Goal: Task Accomplishment & Management: Manage account settings

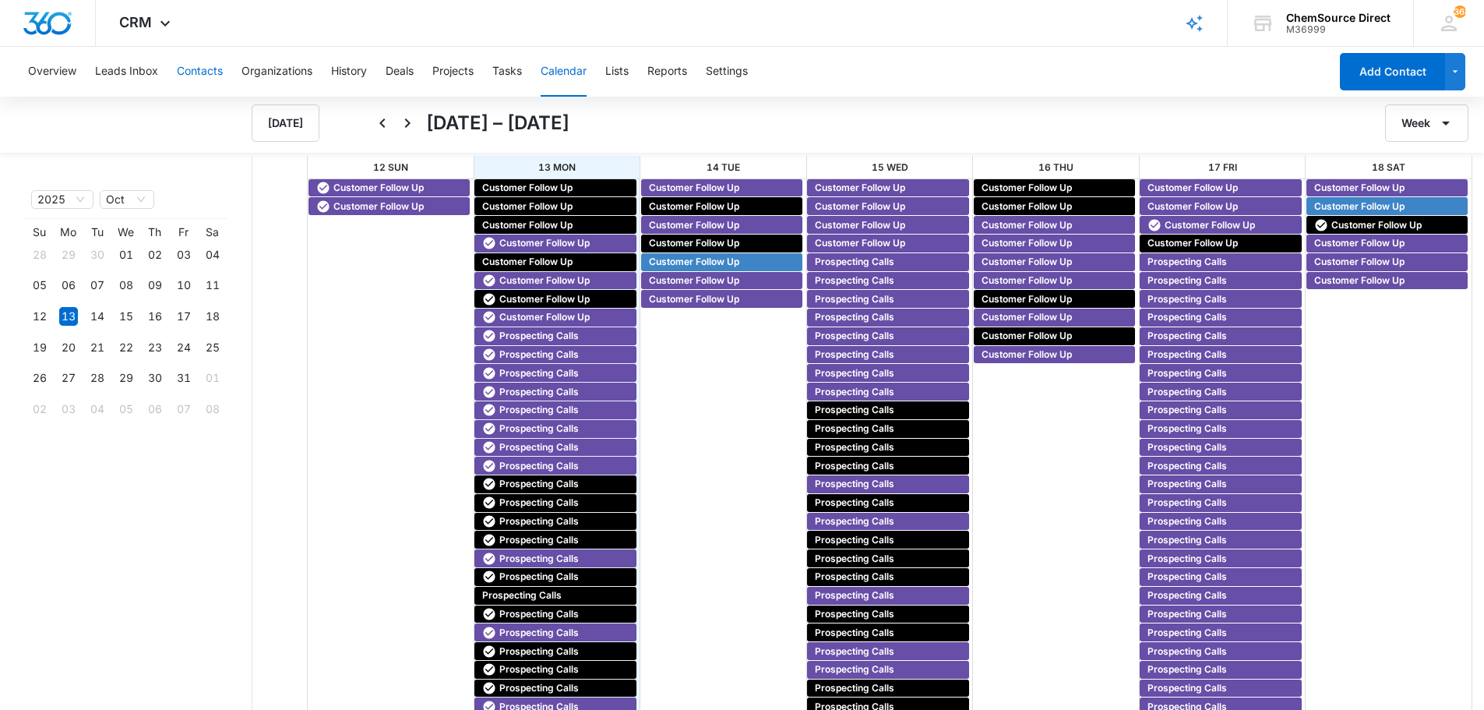
click at [199, 74] on button "Contacts" at bounding box center [200, 72] width 46 height 50
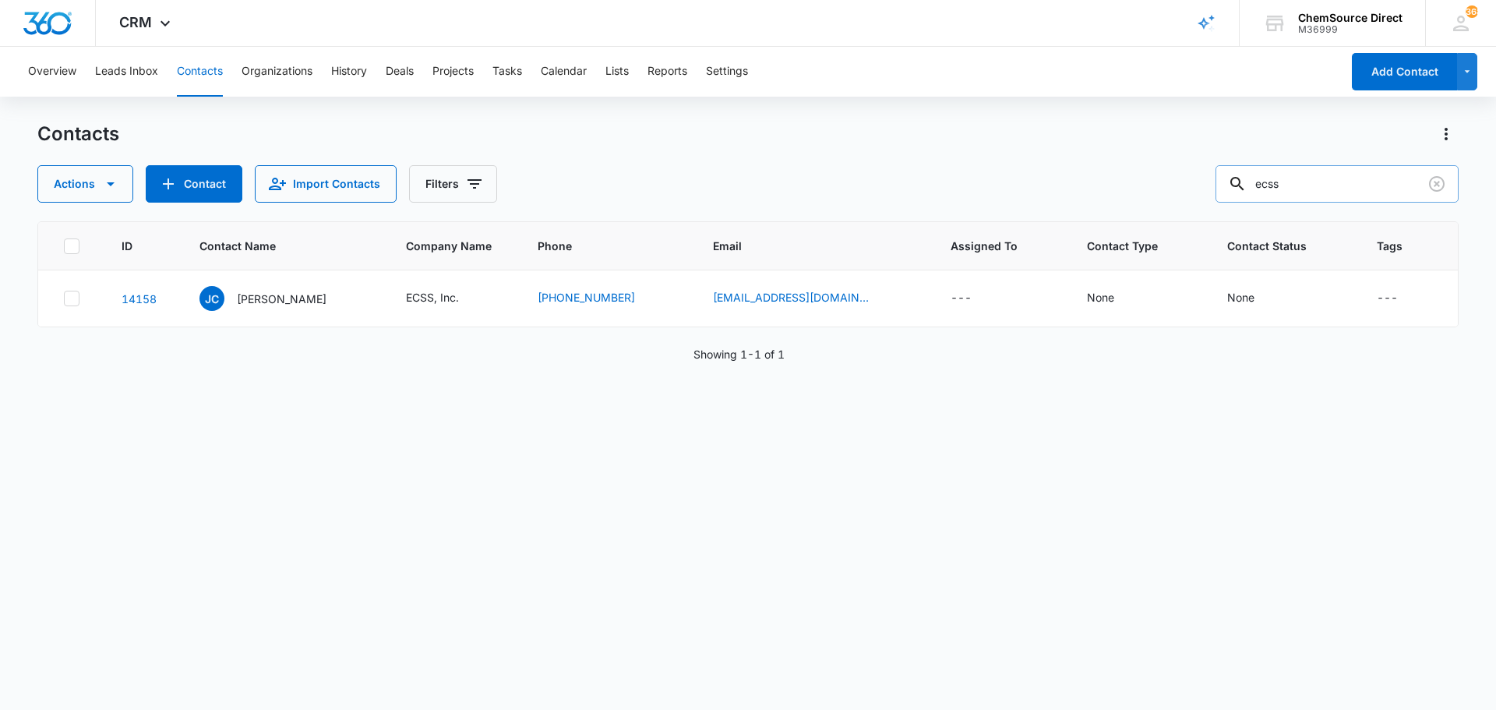
click at [1289, 187] on input "ecss" at bounding box center [1337, 183] width 243 height 37
click at [305, 299] on p "[PERSON_NAME]" at bounding box center [282, 299] width 90 height 16
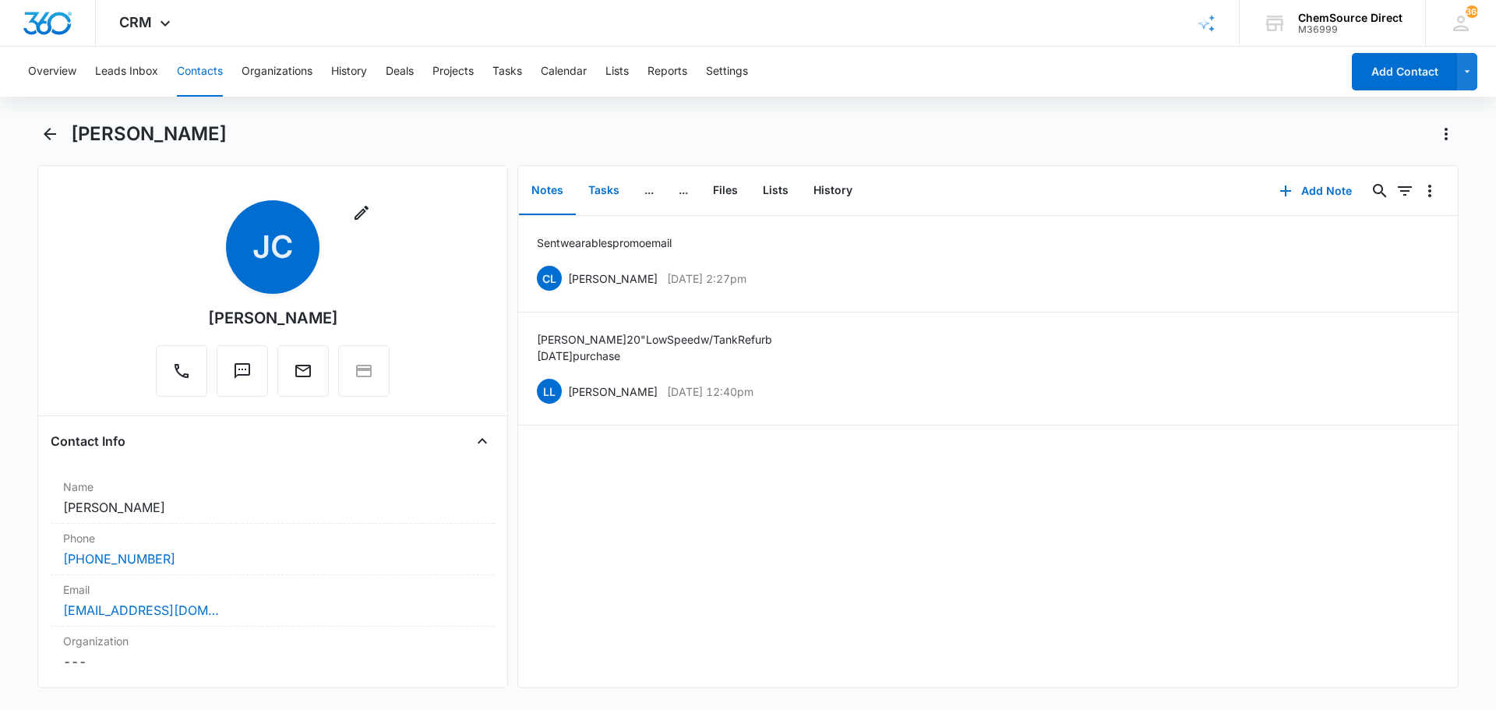
click at [604, 185] on button "Tasks" at bounding box center [604, 191] width 56 height 48
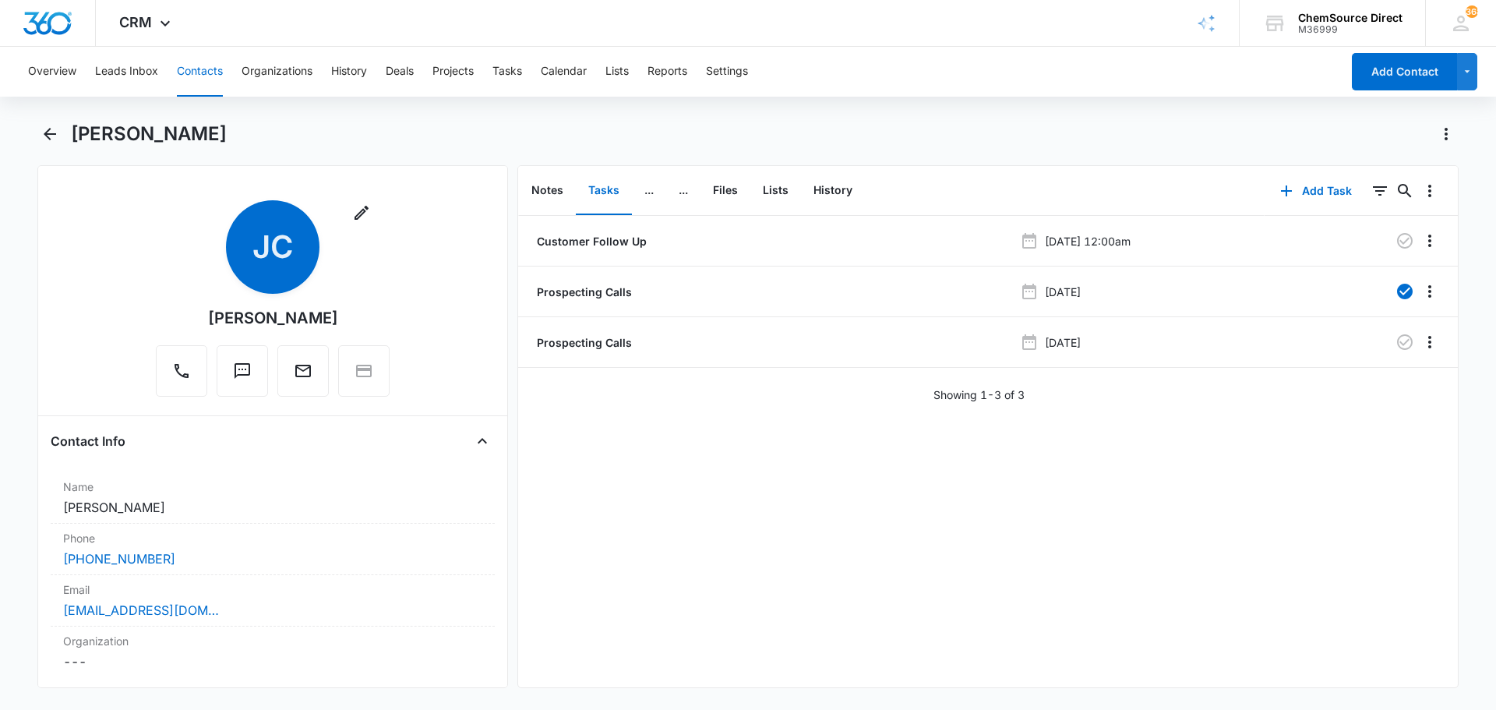
click at [199, 69] on button "Contacts" at bounding box center [200, 72] width 46 height 50
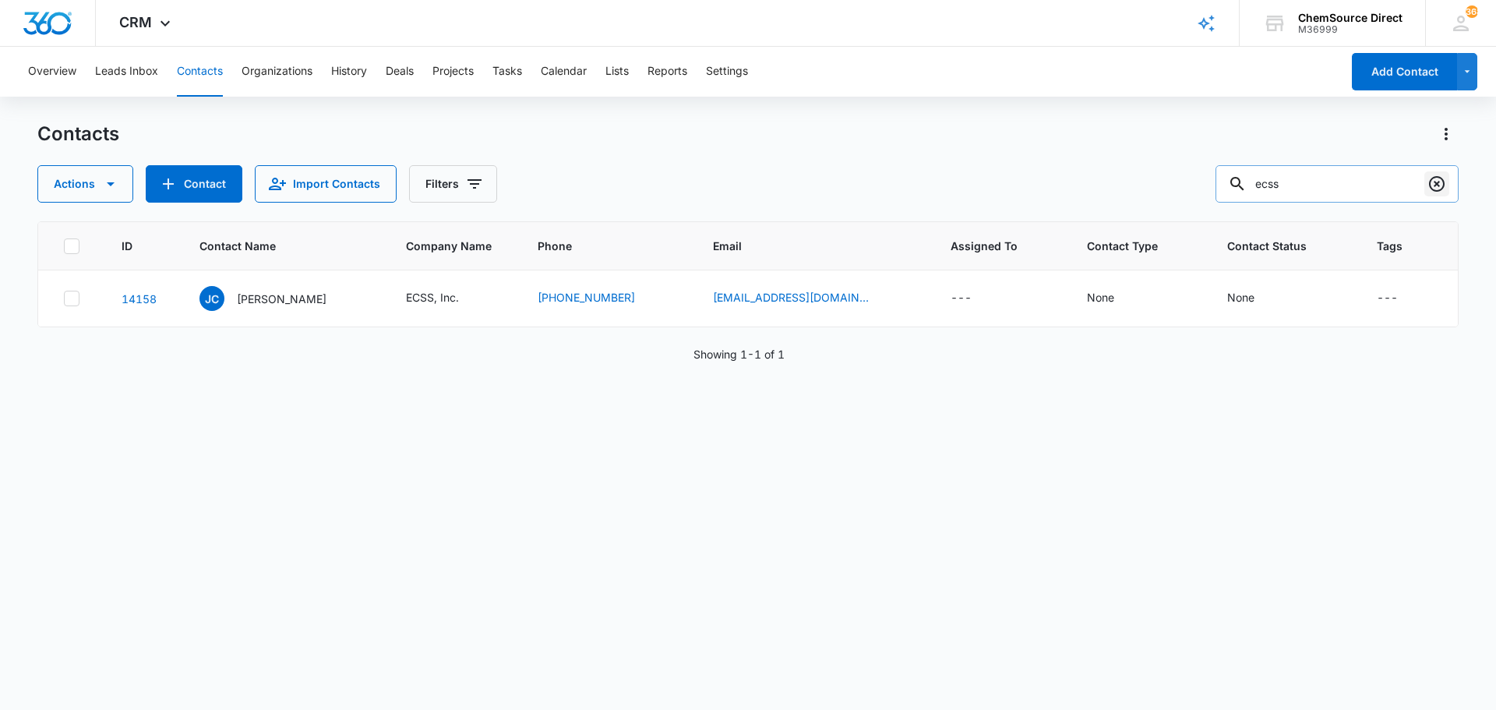
click at [1434, 182] on icon "Clear" at bounding box center [1436, 184] width 19 height 19
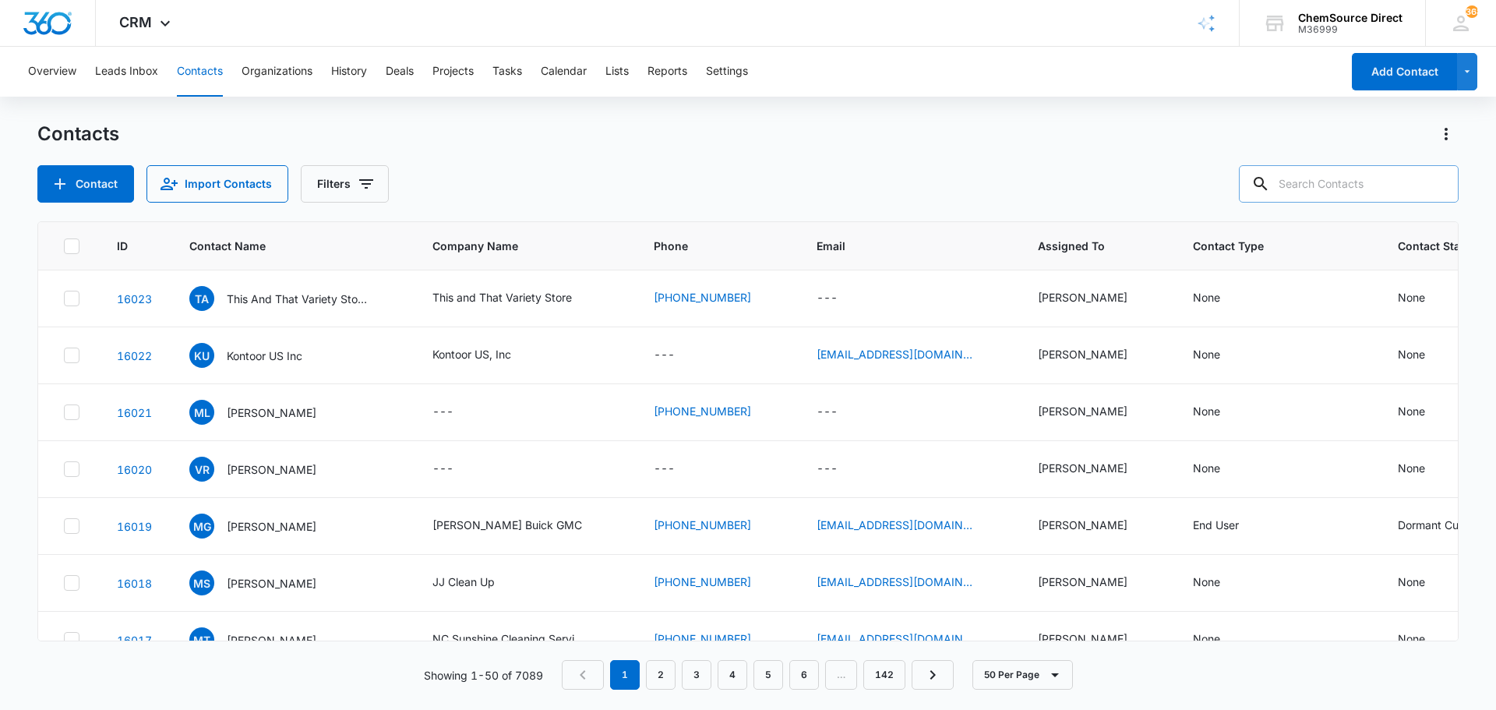
click at [1335, 178] on input "text" at bounding box center [1349, 183] width 220 height 37
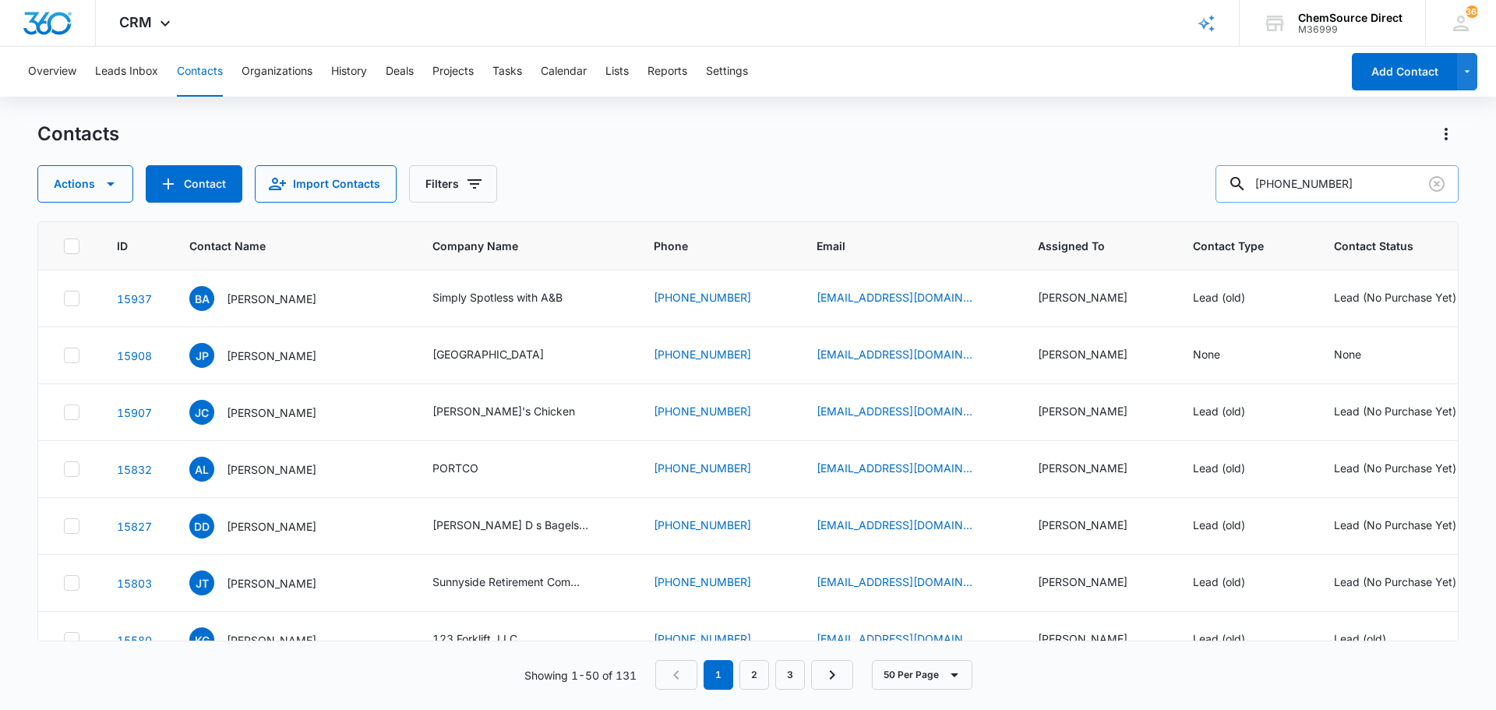
click at [1299, 180] on input "[PHONE_NUMBER]" at bounding box center [1337, 183] width 243 height 37
type input "[PERSON_NAME]"
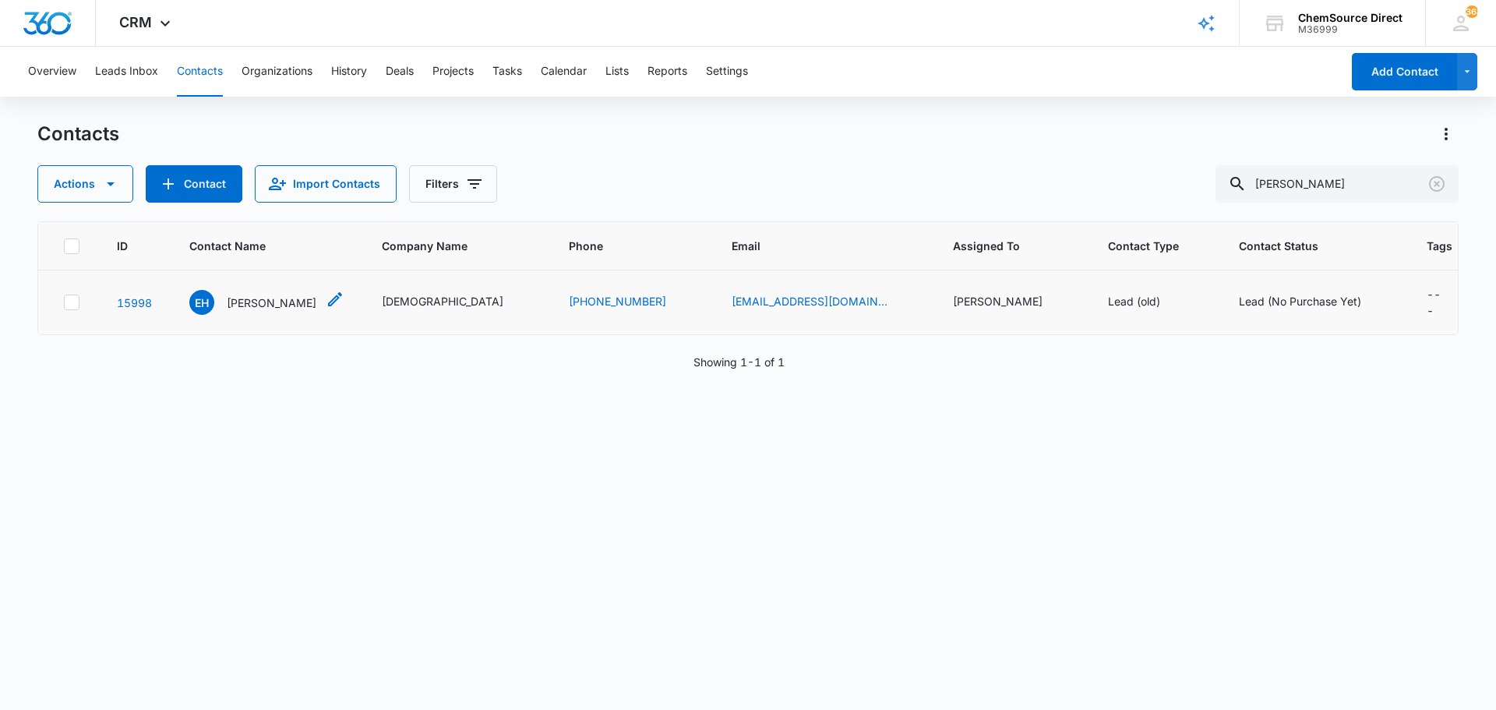
click at [246, 295] on p "[PERSON_NAME]" at bounding box center [272, 303] width 90 height 16
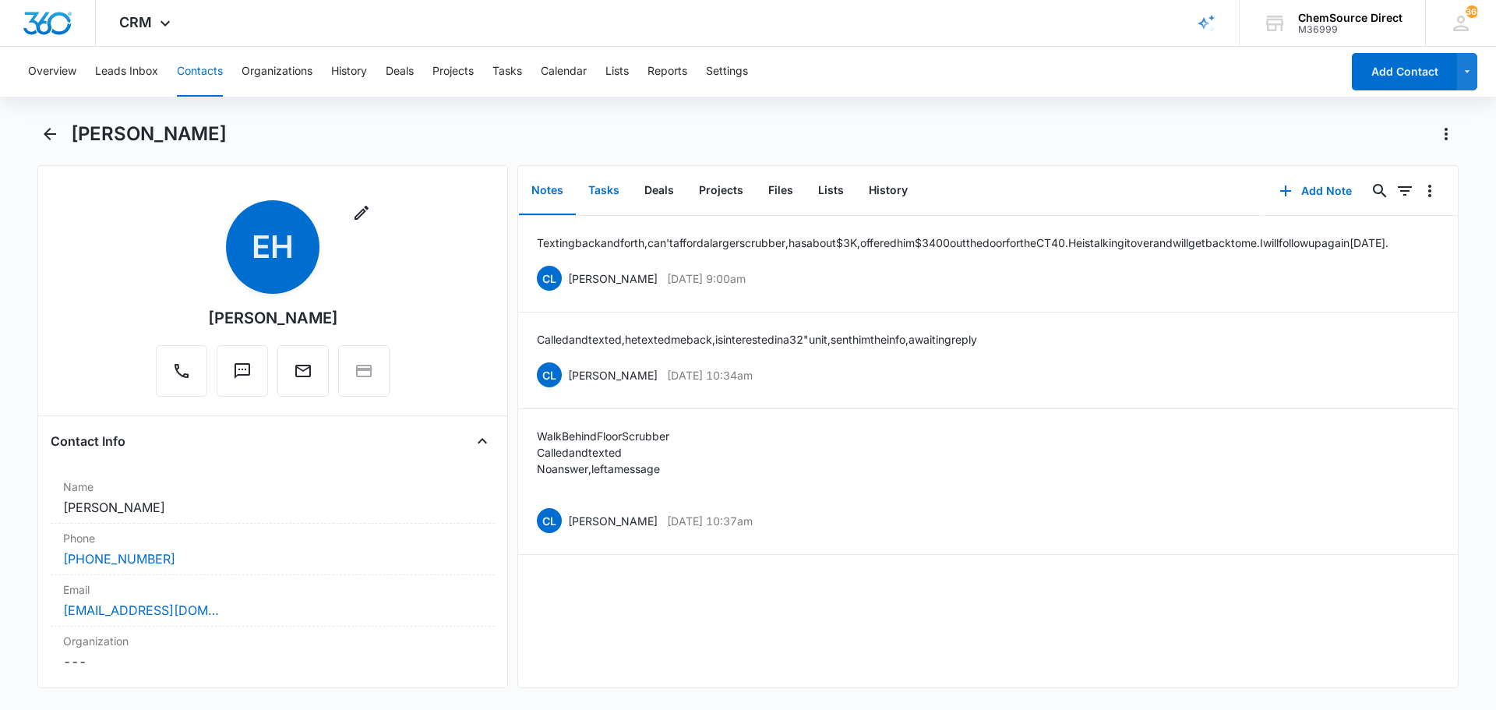
click at [598, 190] on button "Tasks" at bounding box center [604, 191] width 56 height 48
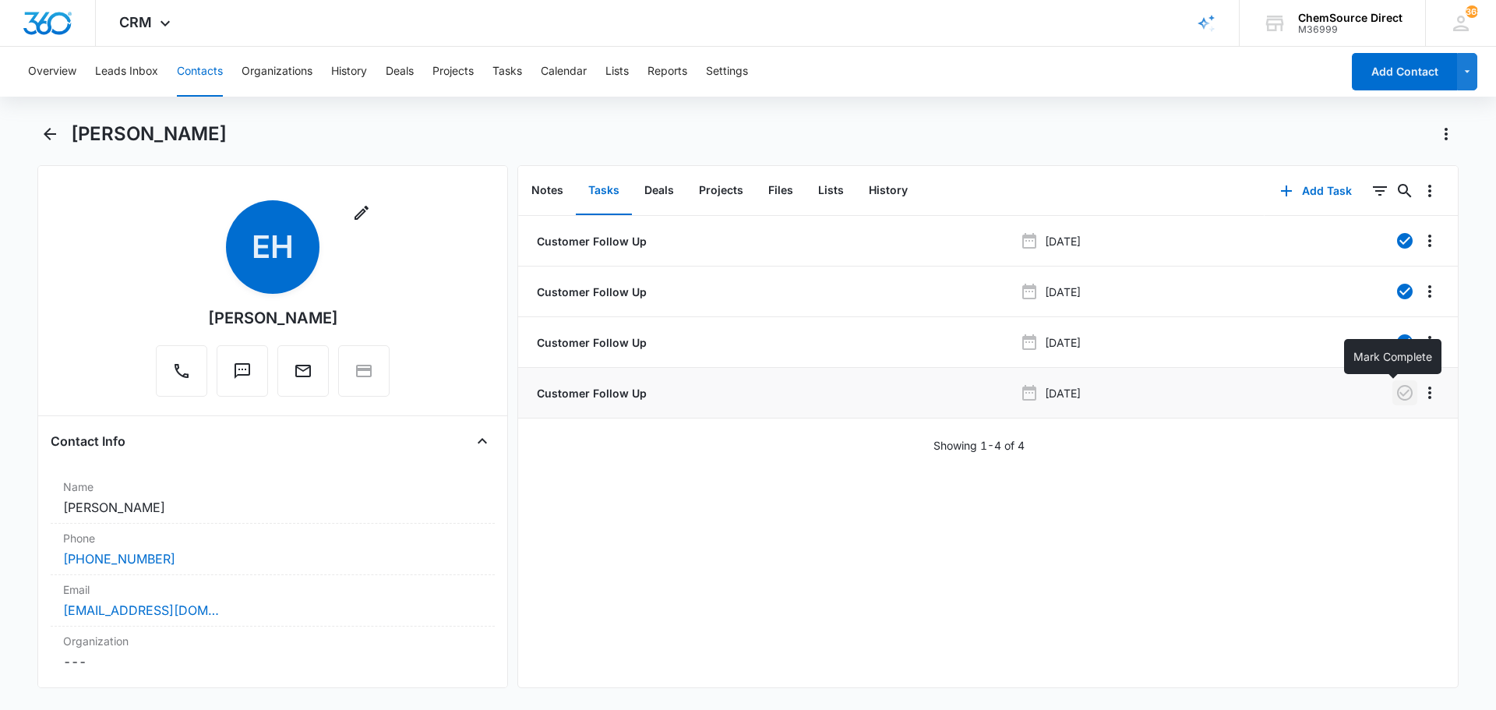
click at [1396, 393] on icon "button" at bounding box center [1405, 392] width 19 height 19
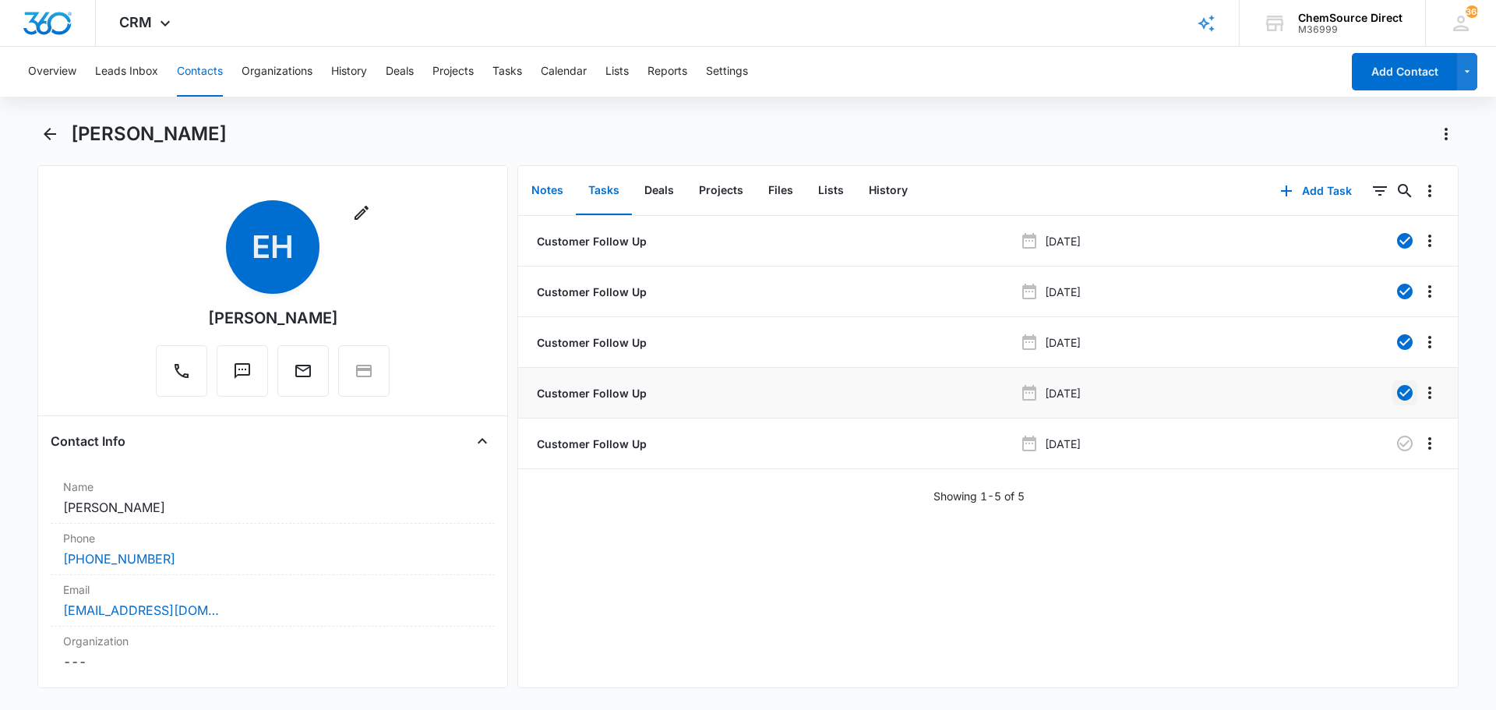
click at [544, 192] on button "Notes" at bounding box center [547, 191] width 57 height 48
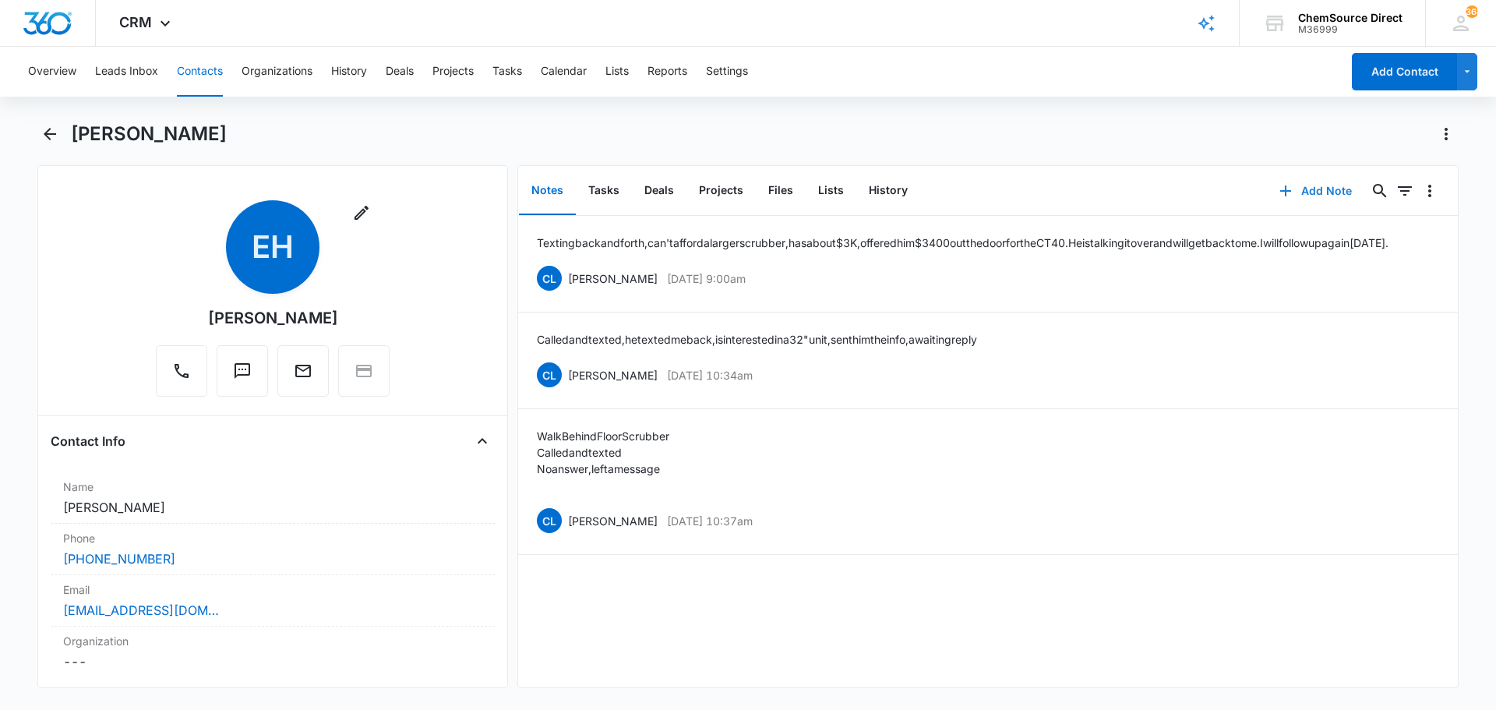
click at [1302, 189] on button "Add Note" at bounding box center [1316, 190] width 104 height 37
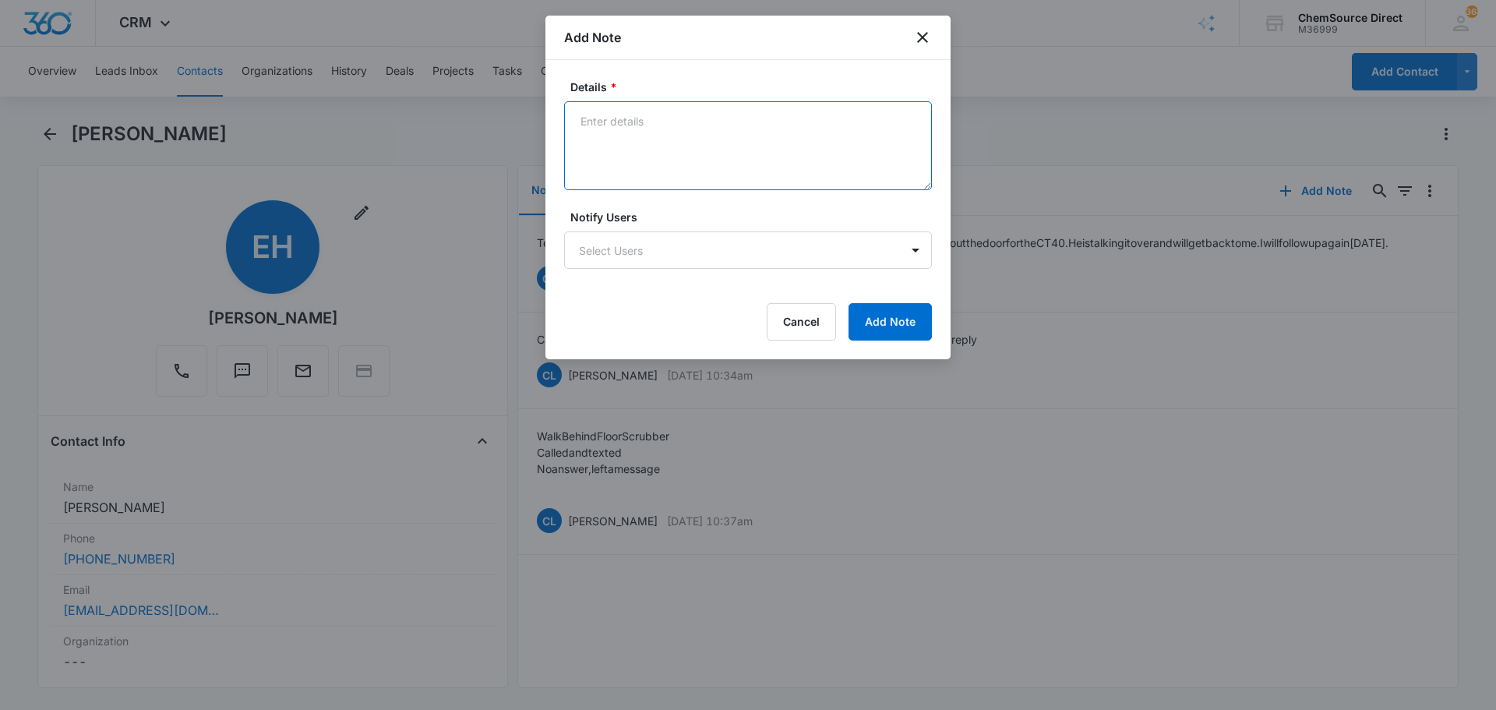
click at [652, 142] on textarea "Details *" at bounding box center [748, 145] width 368 height 89
type textarea "Spoke briefly, very busy, wants me to call back [DATE]."
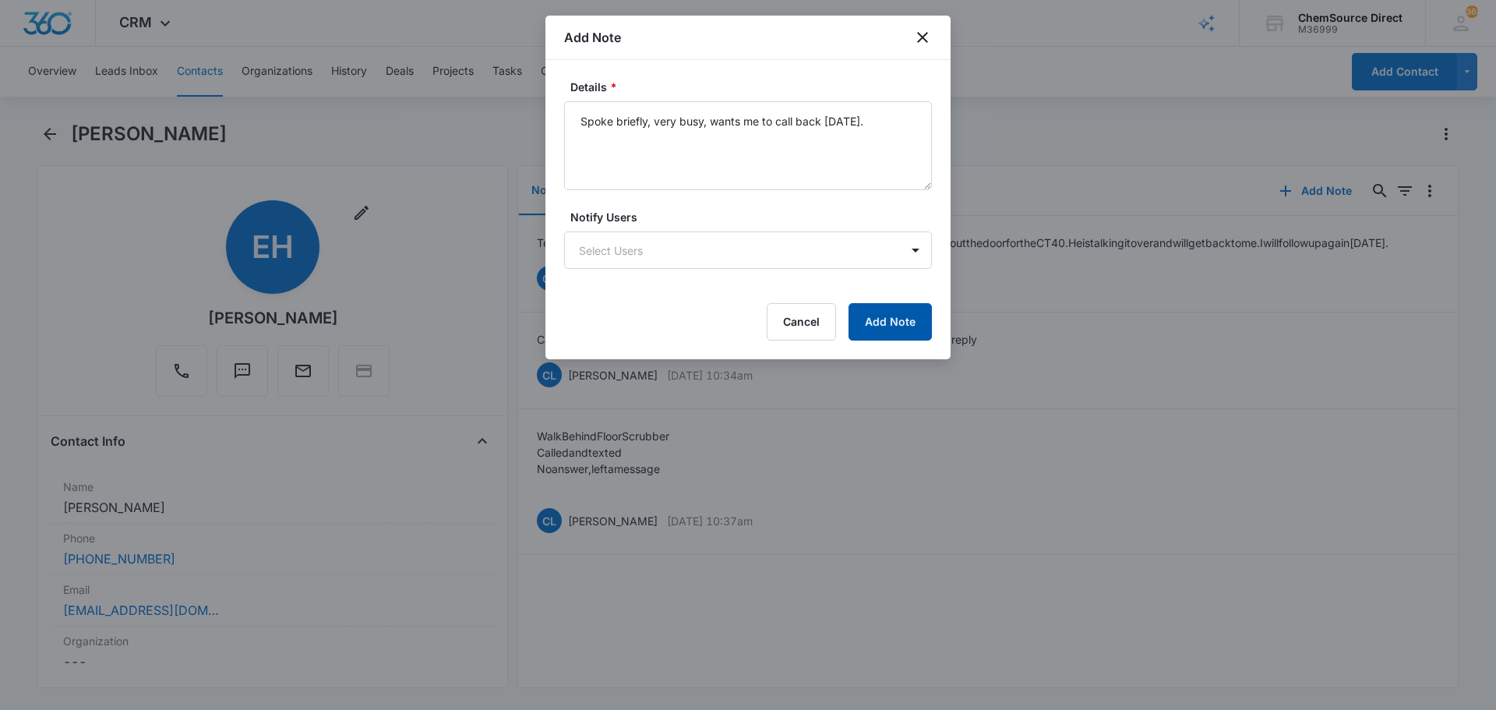
click at [885, 322] on button "Add Note" at bounding box center [890, 321] width 83 height 37
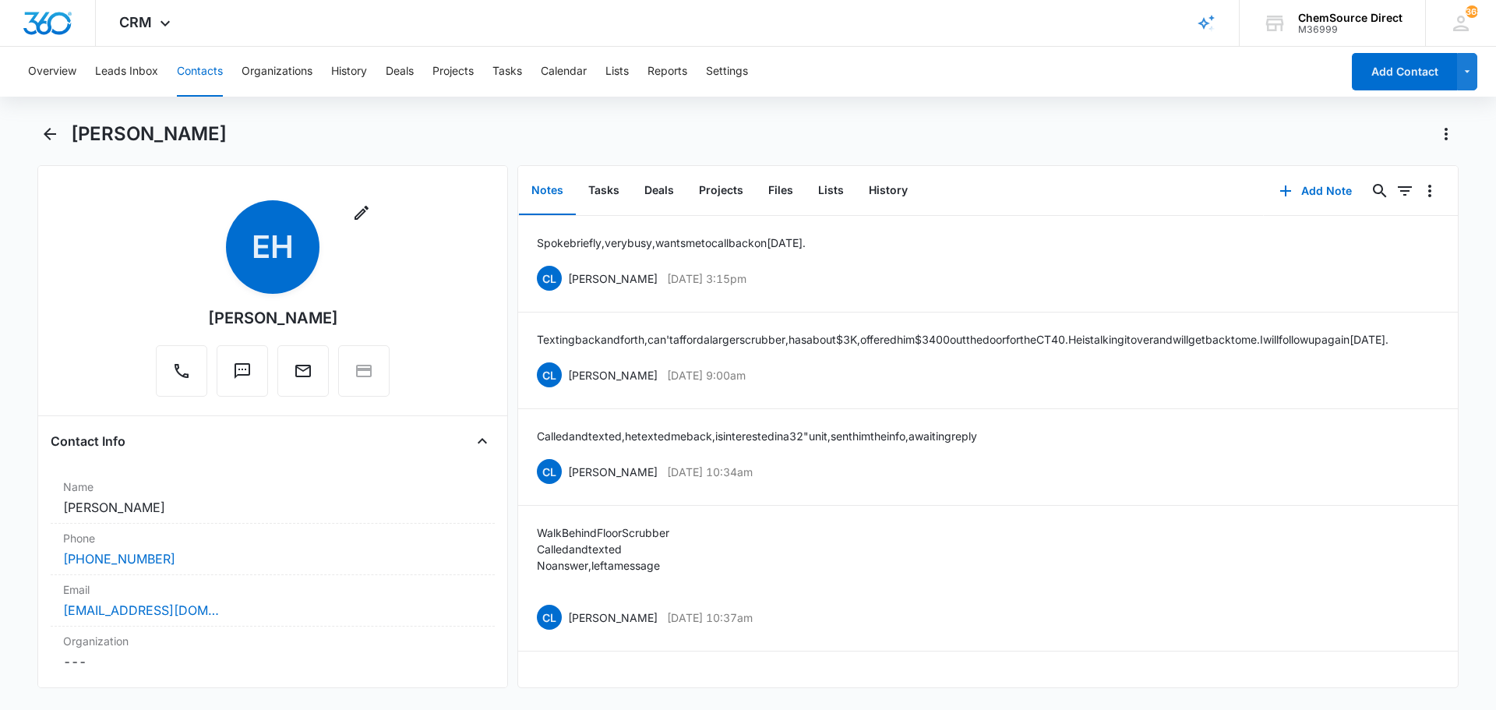
click at [205, 68] on button "Contacts" at bounding box center [200, 72] width 46 height 50
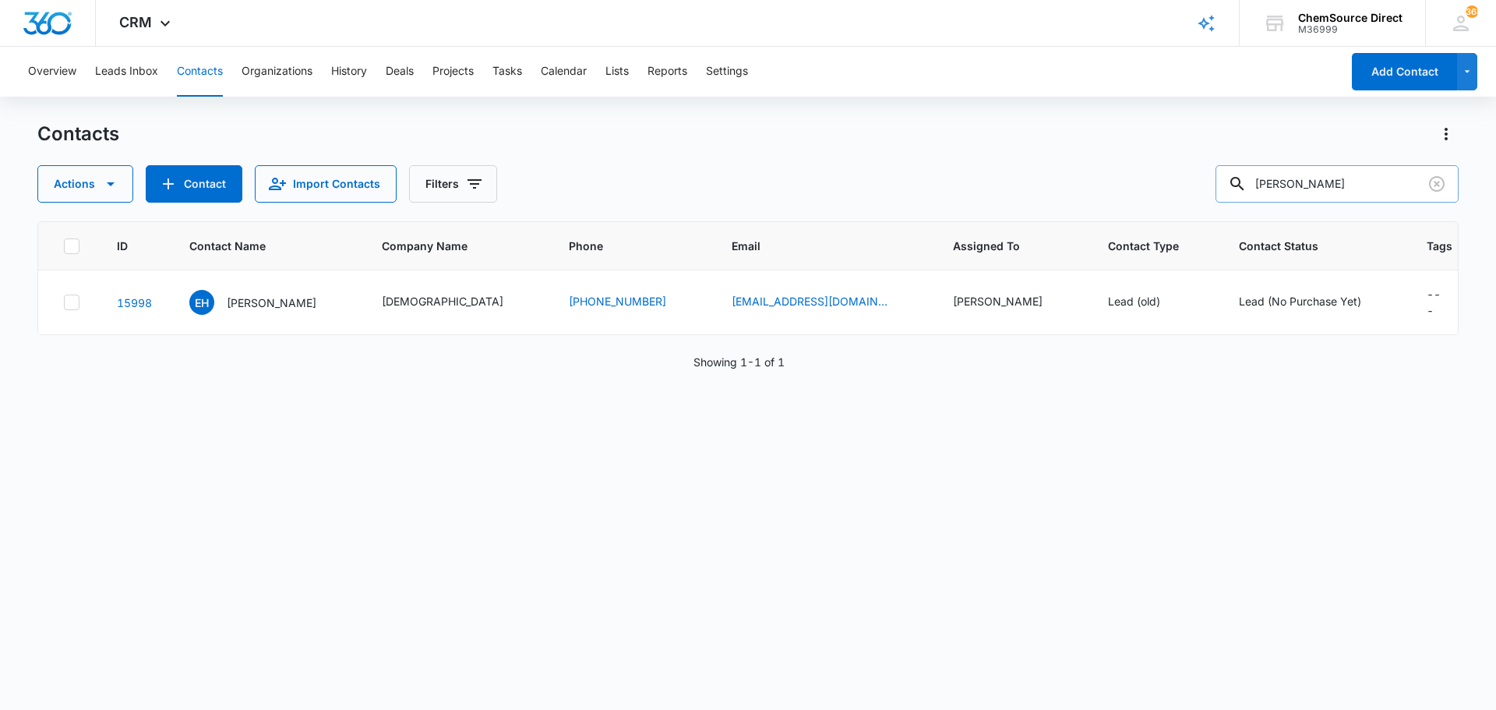
click at [1274, 183] on input "[PERSON_NAME]" at bounding box center [1337, 183] width 243 height 37
click at [1311, 185] on input "803-7573052" at bounding box center [1337, 183] width 243 height 37
type input "[PHONE_NUMBER]"
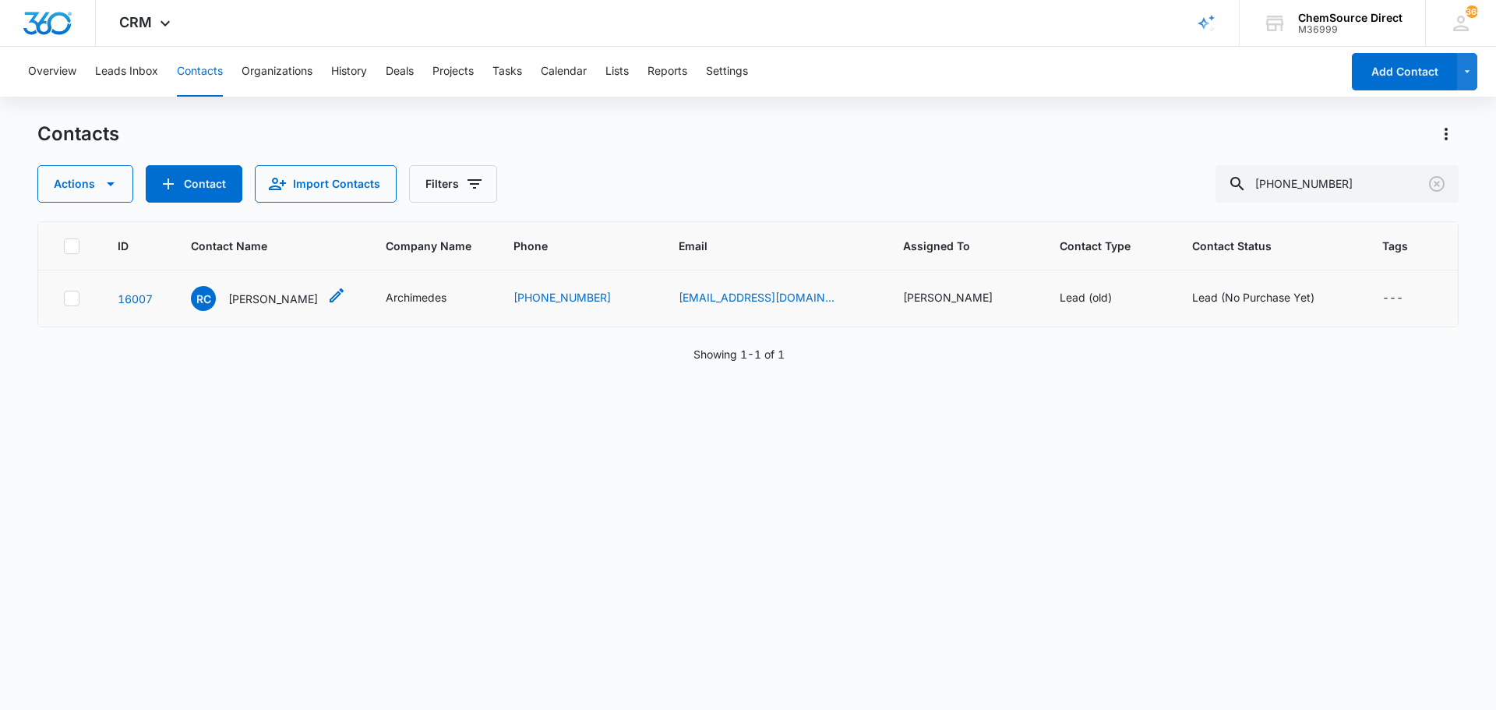
click at [258, 296] on p "[PERSON_NAME]" at bounding box center [273, 299] width 90 height 16
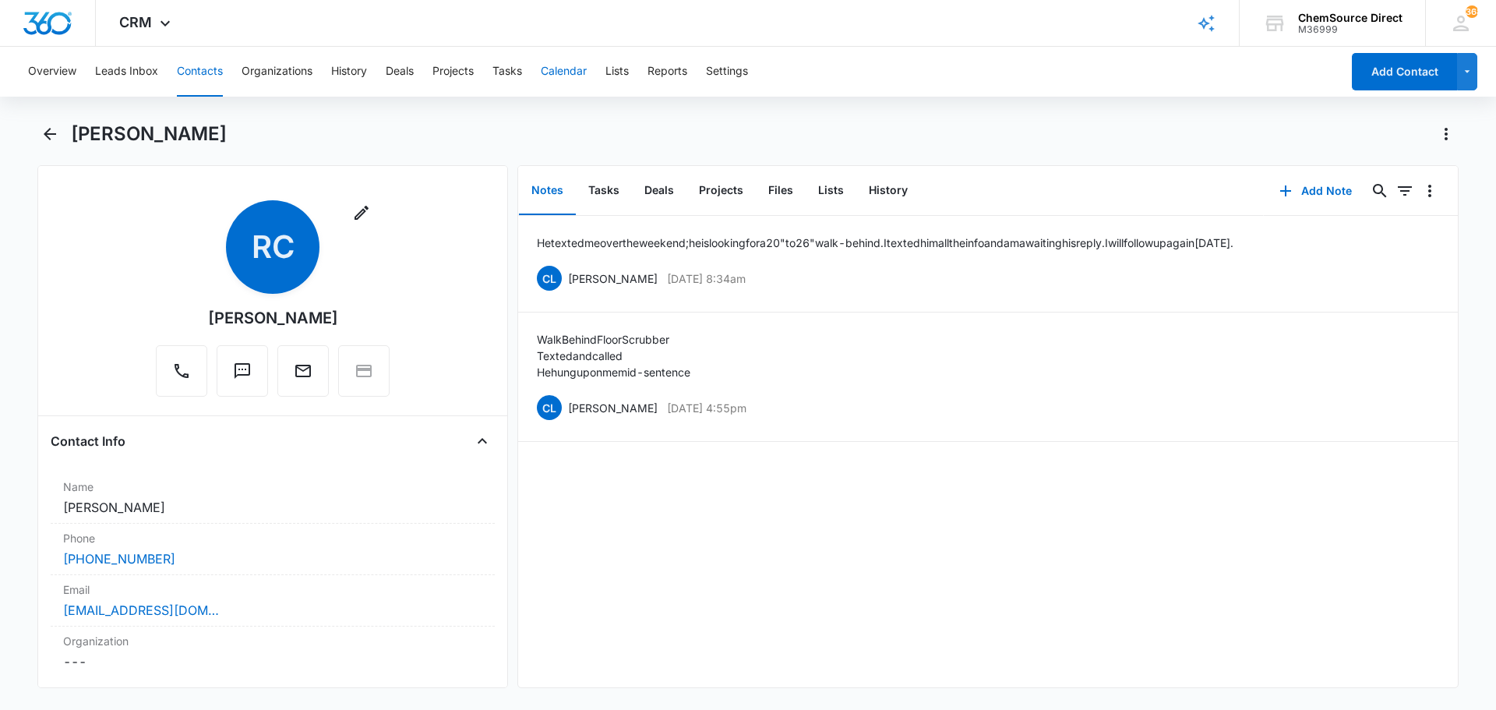
click at [584, 69] on button "Calendar" at bounding box center [564, 72] width 46 height 50
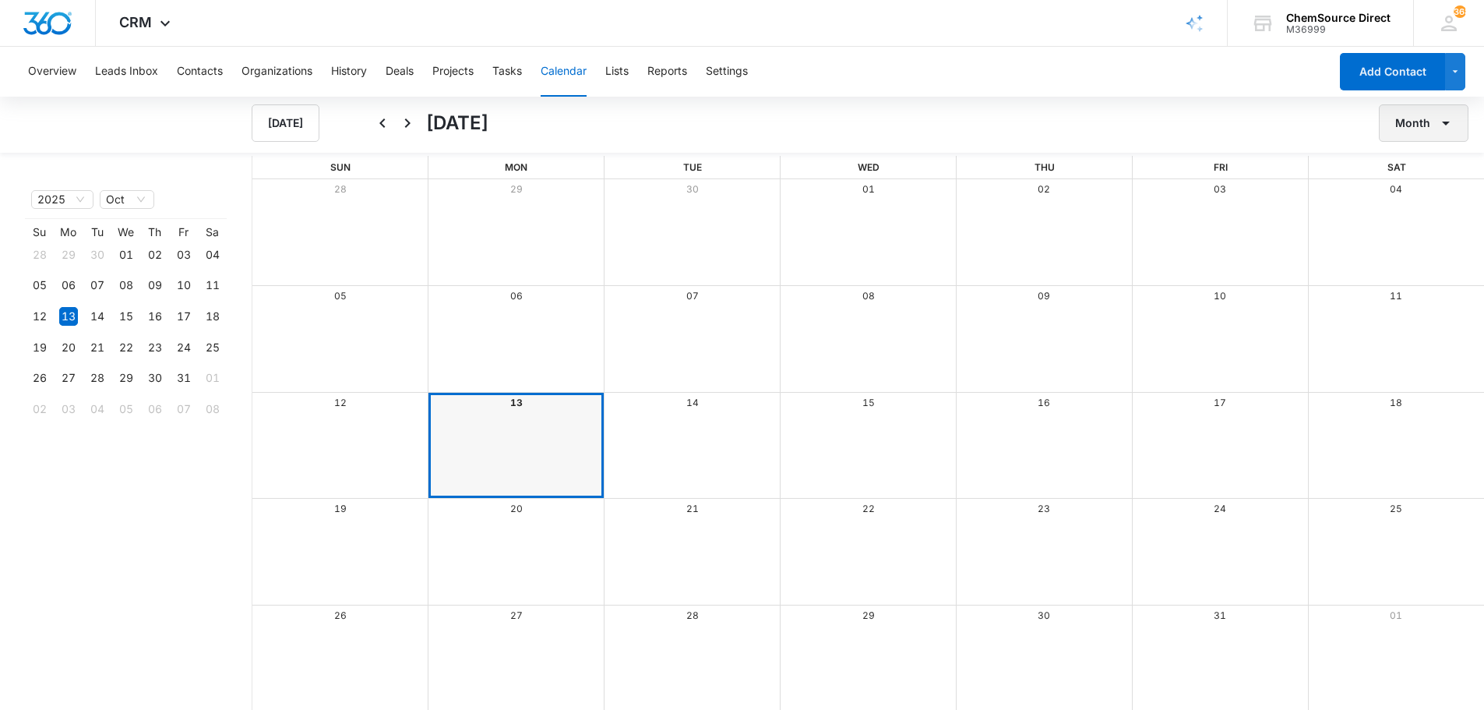
click at [1447, 120] on icon "button" at bounding box center [1446, 123] width 19 height 19
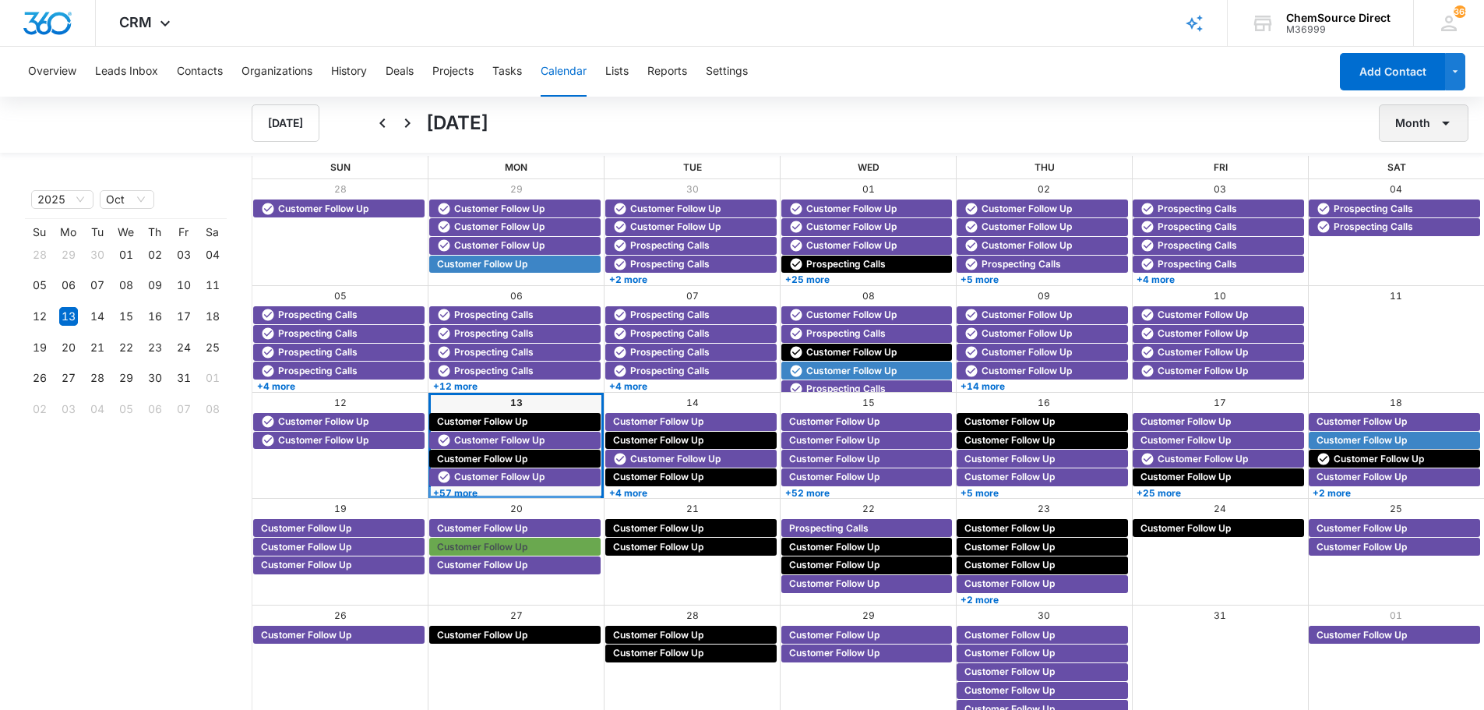
click at [1422, 119] on button "Month" at bounding box center [1424, 122] width 90 height 37
click at [1417, 194] on div "Week" at bounding box center [1419, 196] width 41 height 11
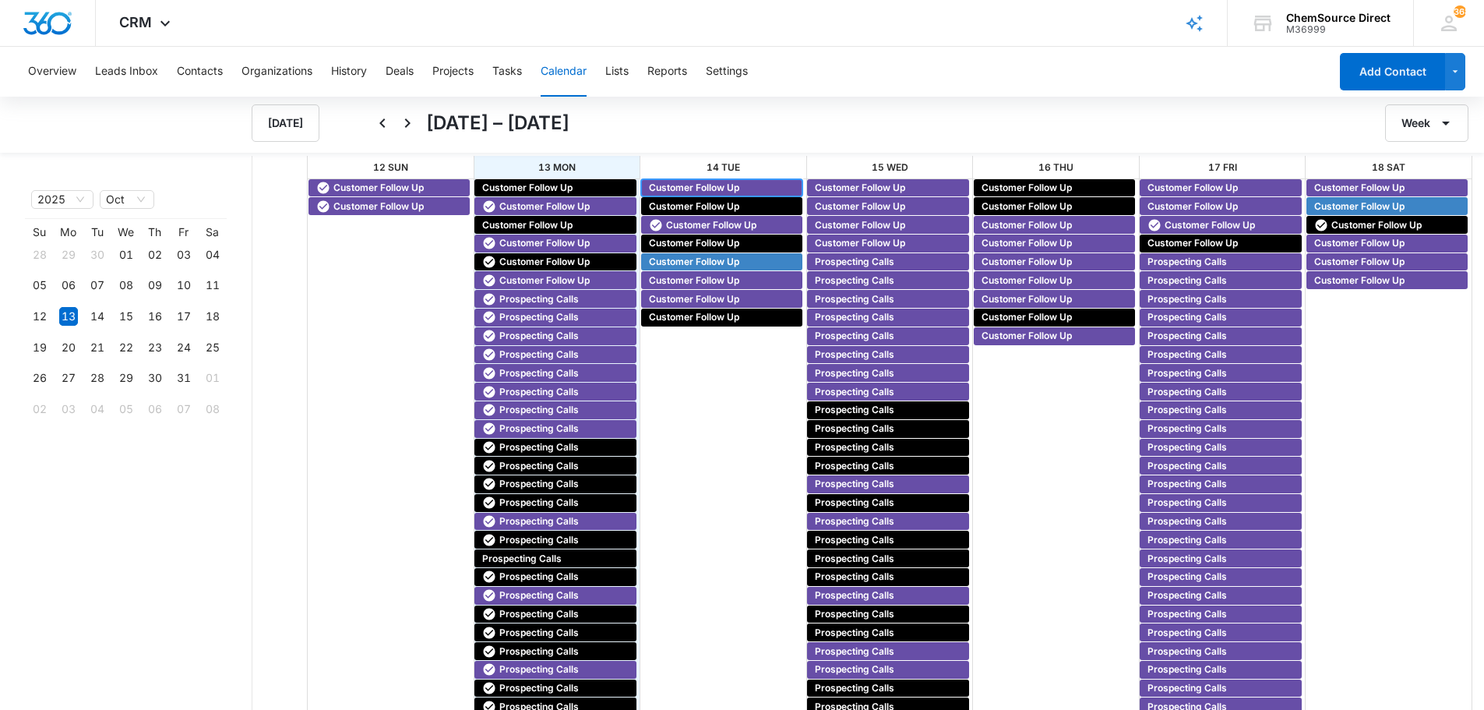
click at [681, 187] on span "Customer Follow Up" at bounding box center [694, 188] width 90 height 14
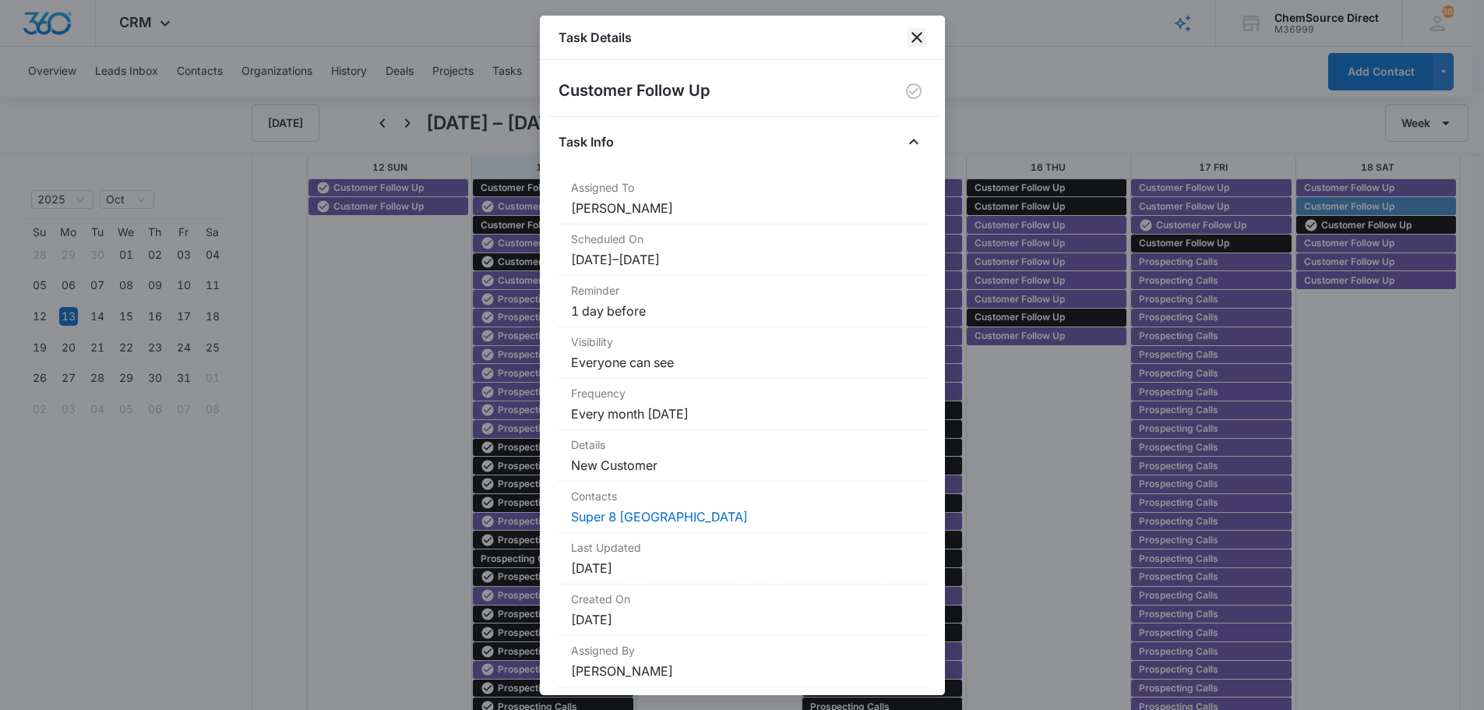
click at [911, 34] on icon "close" at bounding box center [917, 37] width 19 height 19
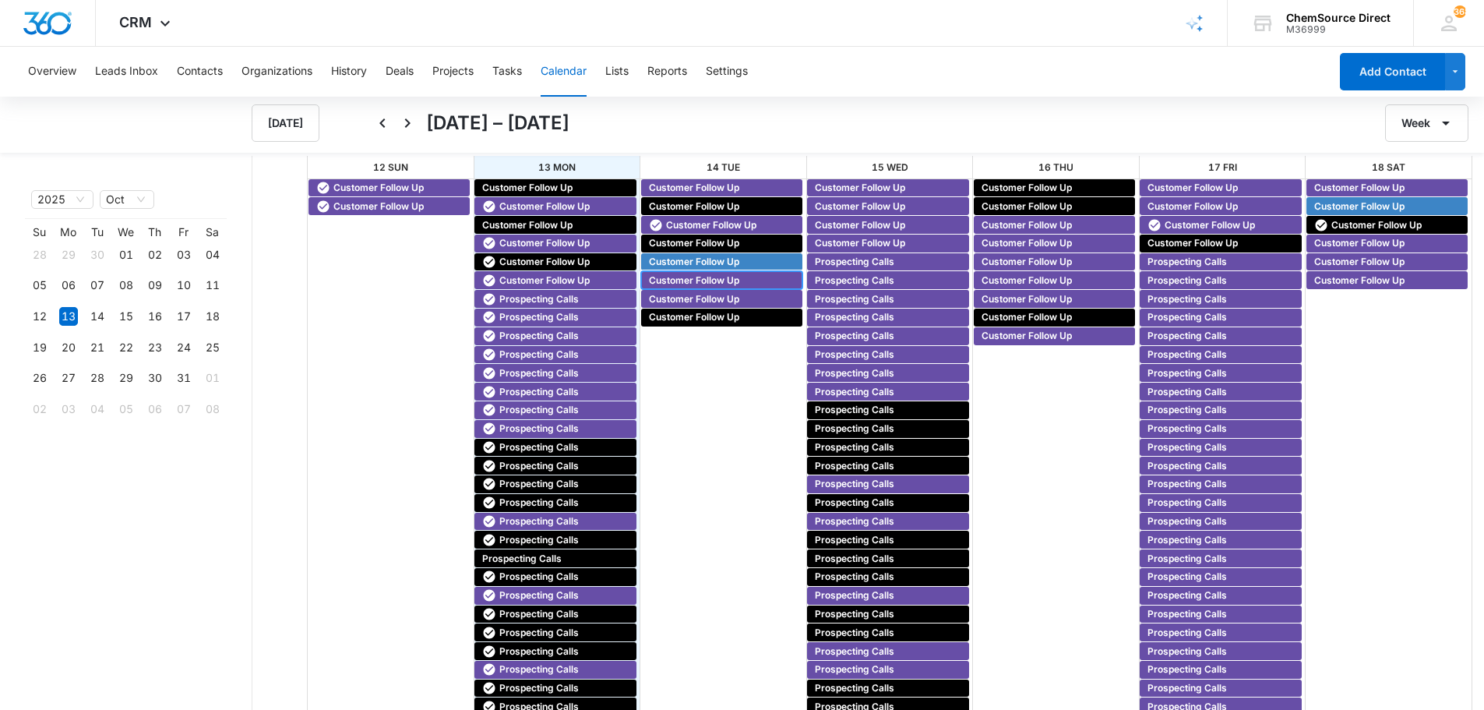
click at [680, 277] on span "Customer Follow Up" at bounding box center [694, 280] width 90 height 14
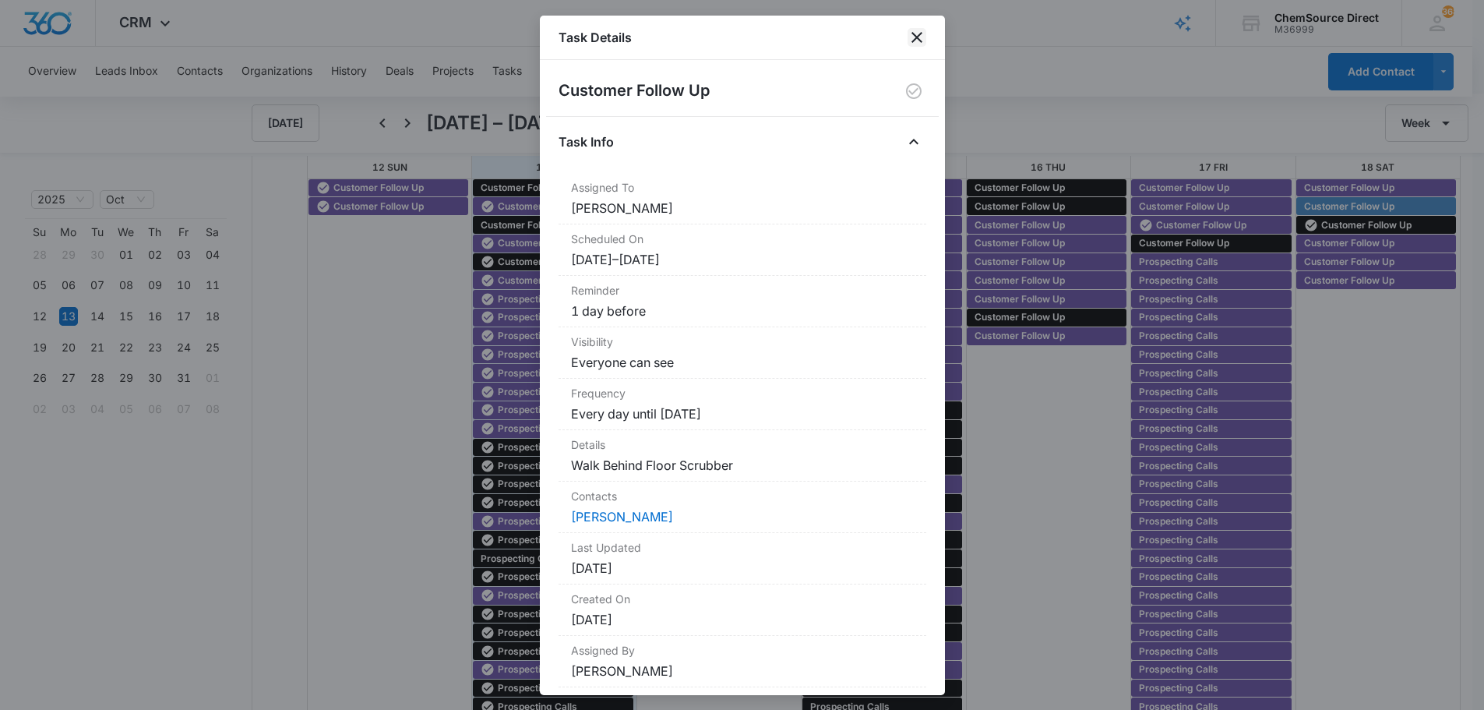
click at [916, 34] on icon "close" at bounding box center [917, 37] width 19 height 19
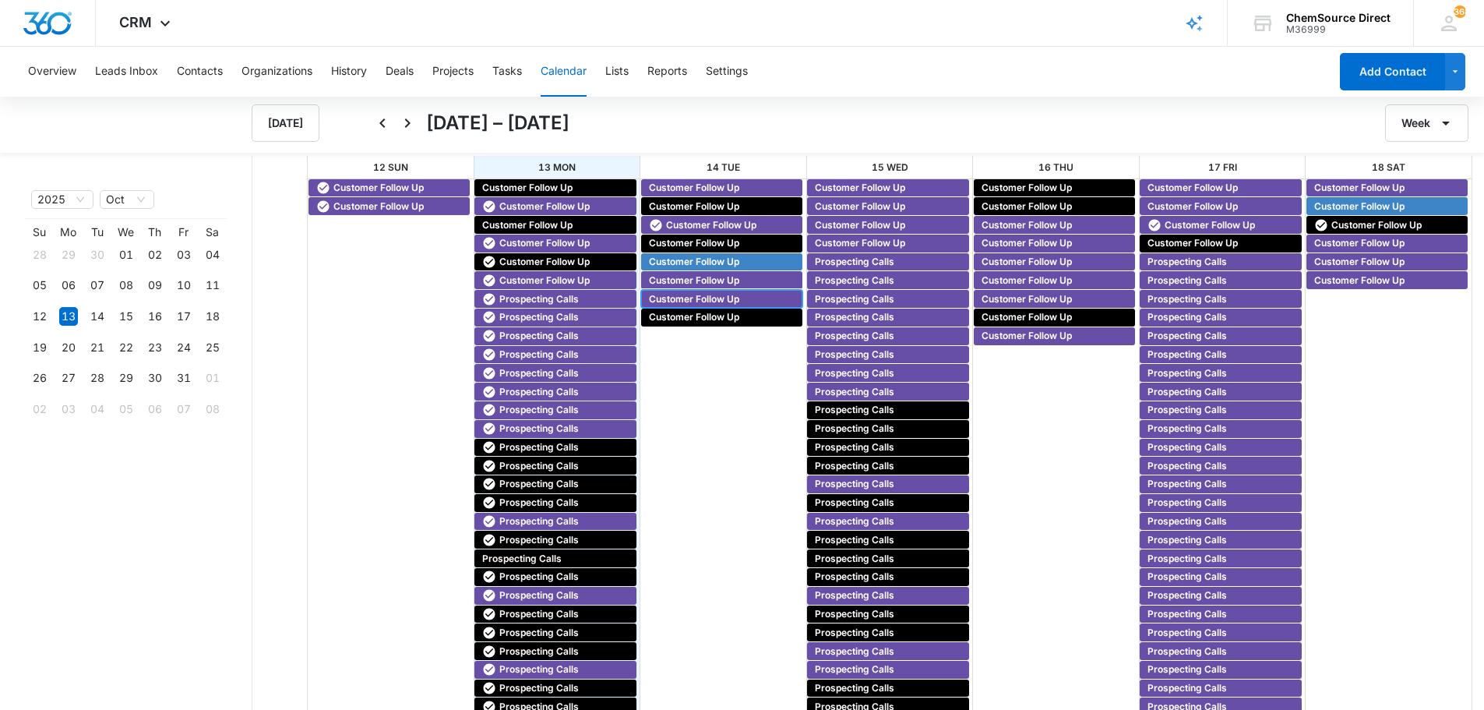
click at [682, 295] on span "Customer Follow Up" at bounding box center [694, 299] width 90 height 14
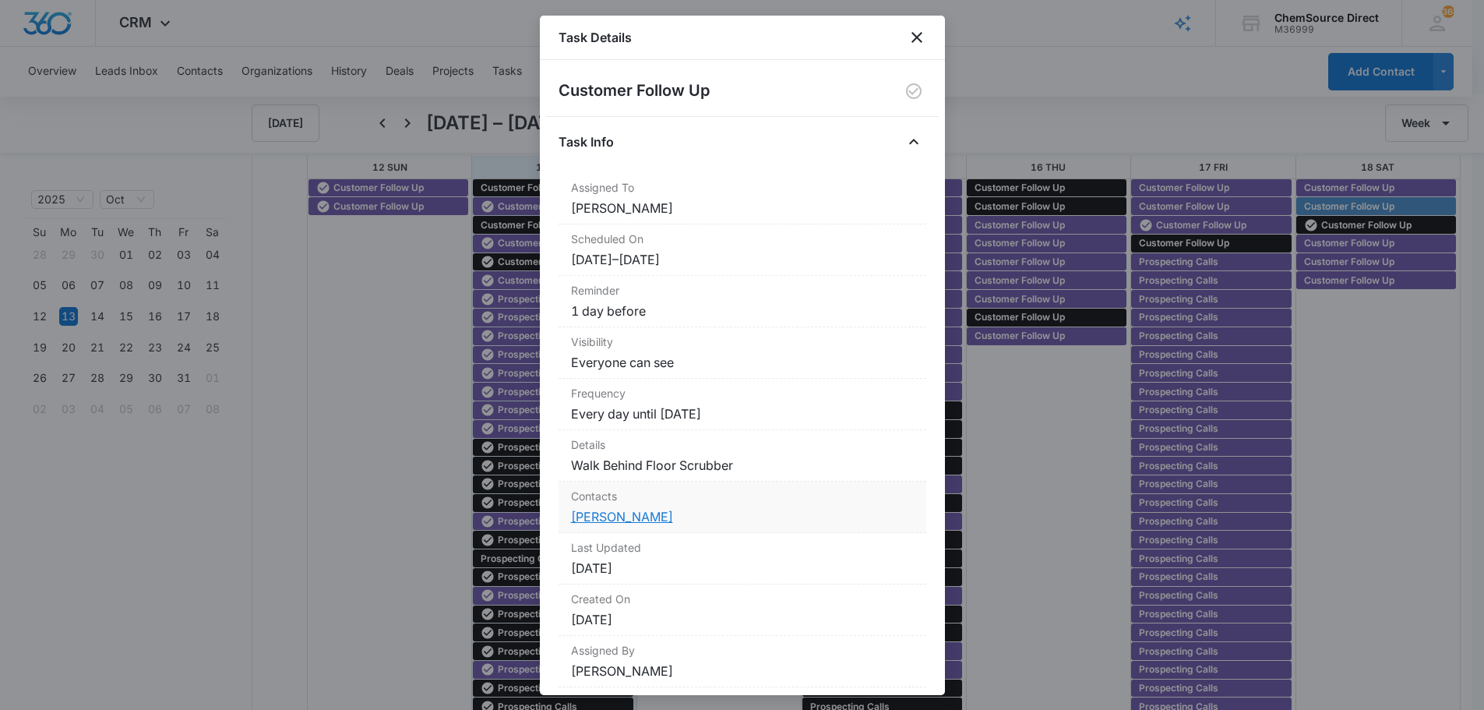
click at [619, 513] on link "[PERSON_NAME]" at bounding box center [622, 517] width 102 height 16
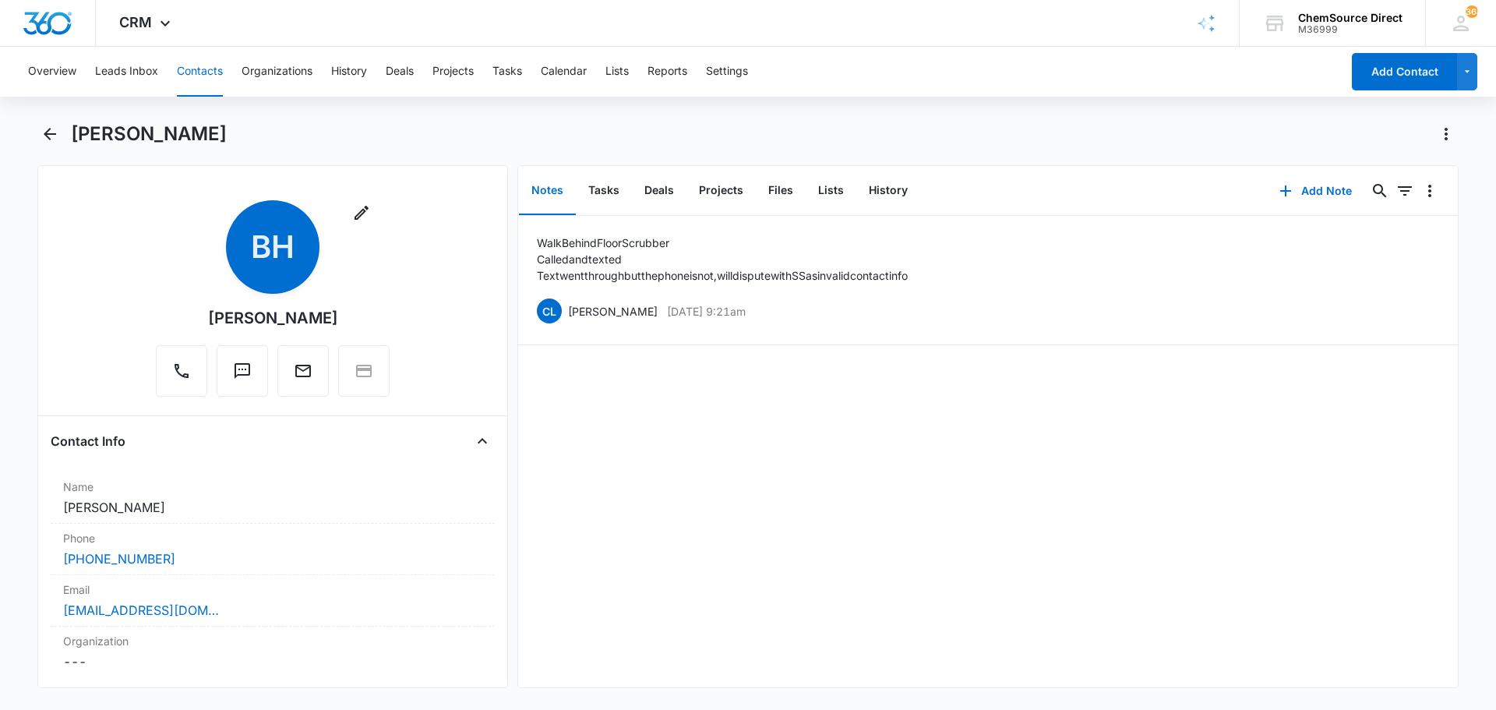
click at [205, 70] on button "Contacts" at bounding box center [200, 72] width 46 height 50
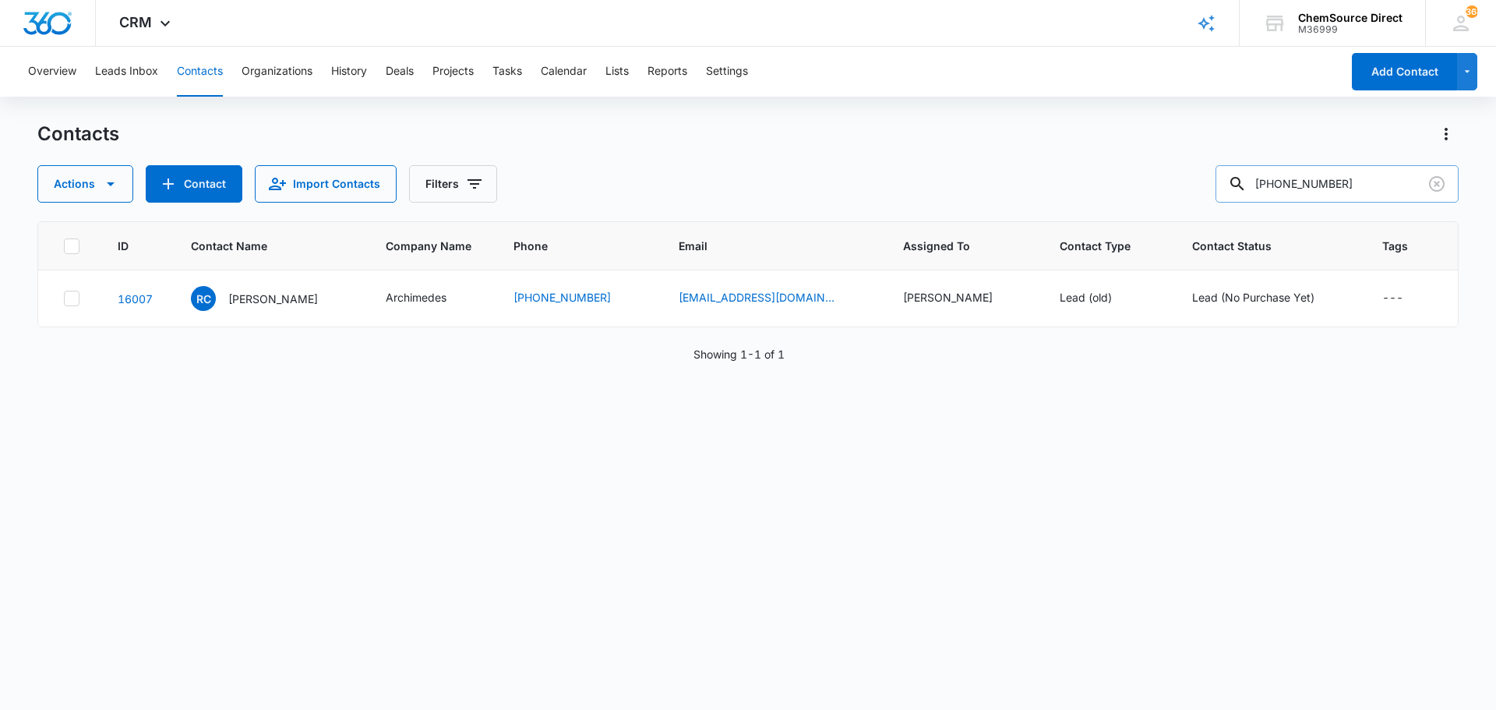
click at [1306, 185] on input "[PHONE_NUMBER]" at bounding box center [1337, 183] width 243 height 37
type input "[PERSON_NAME]"
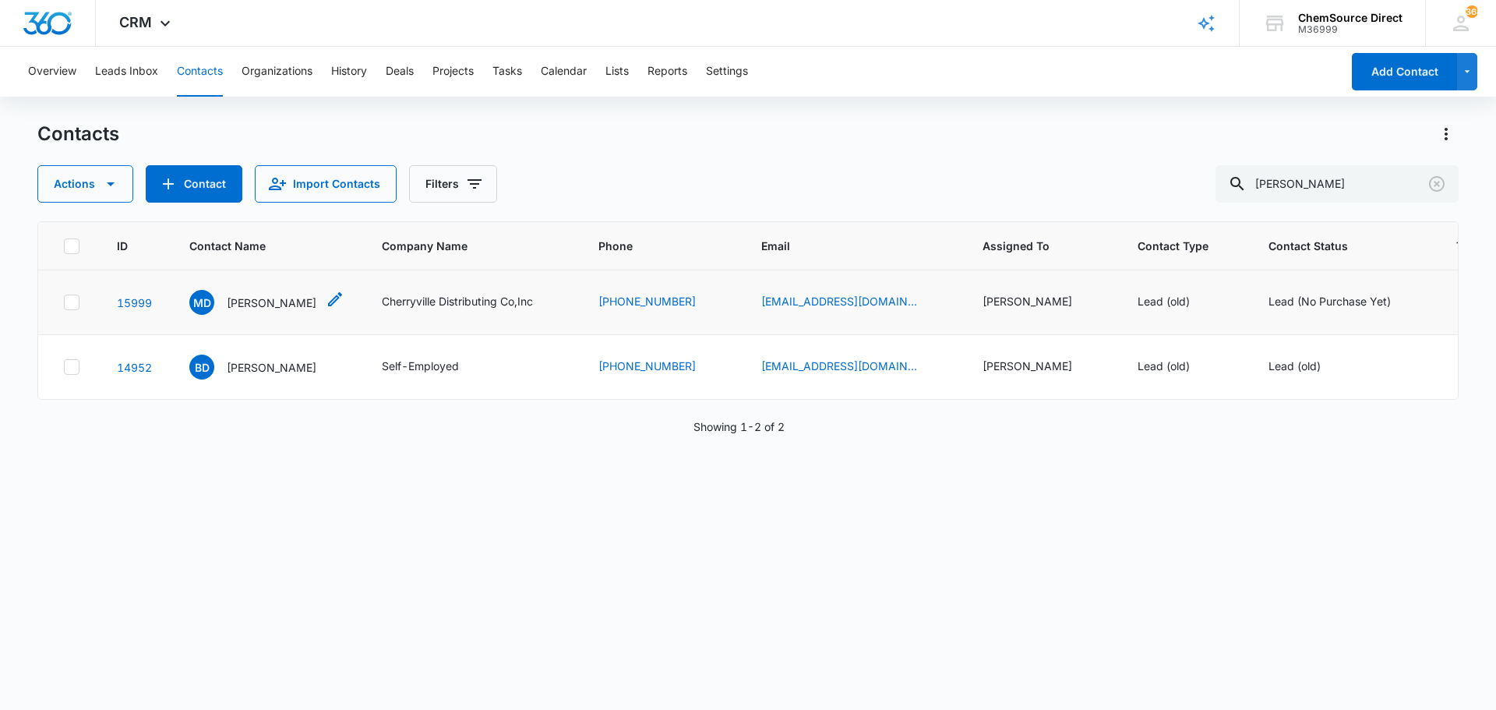
click at [281, 301] on p "[PERSON_NAME]" at bounding box center [272, 303] width 90 height 16
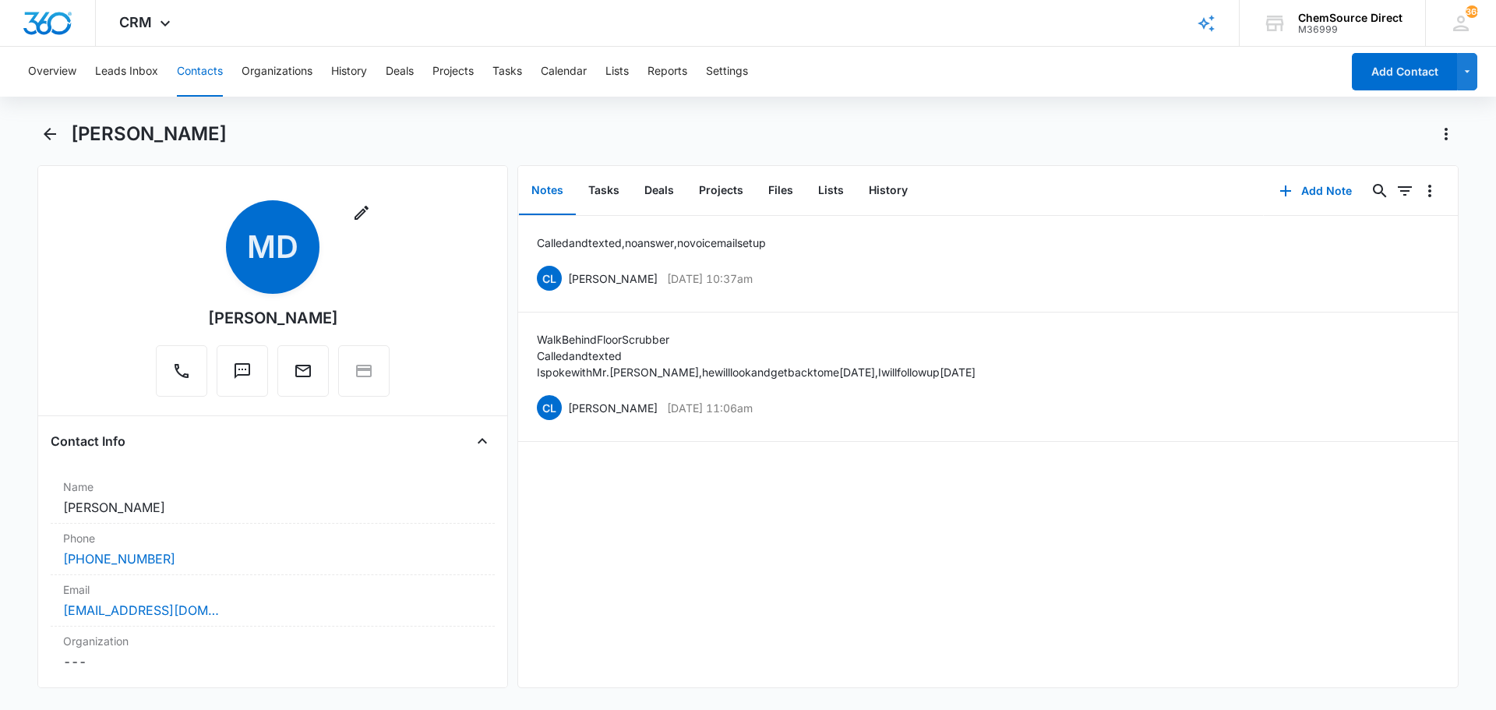
click at [206, 69] on button "Contacts" at bounding box center [200, 72] width 46 height 50
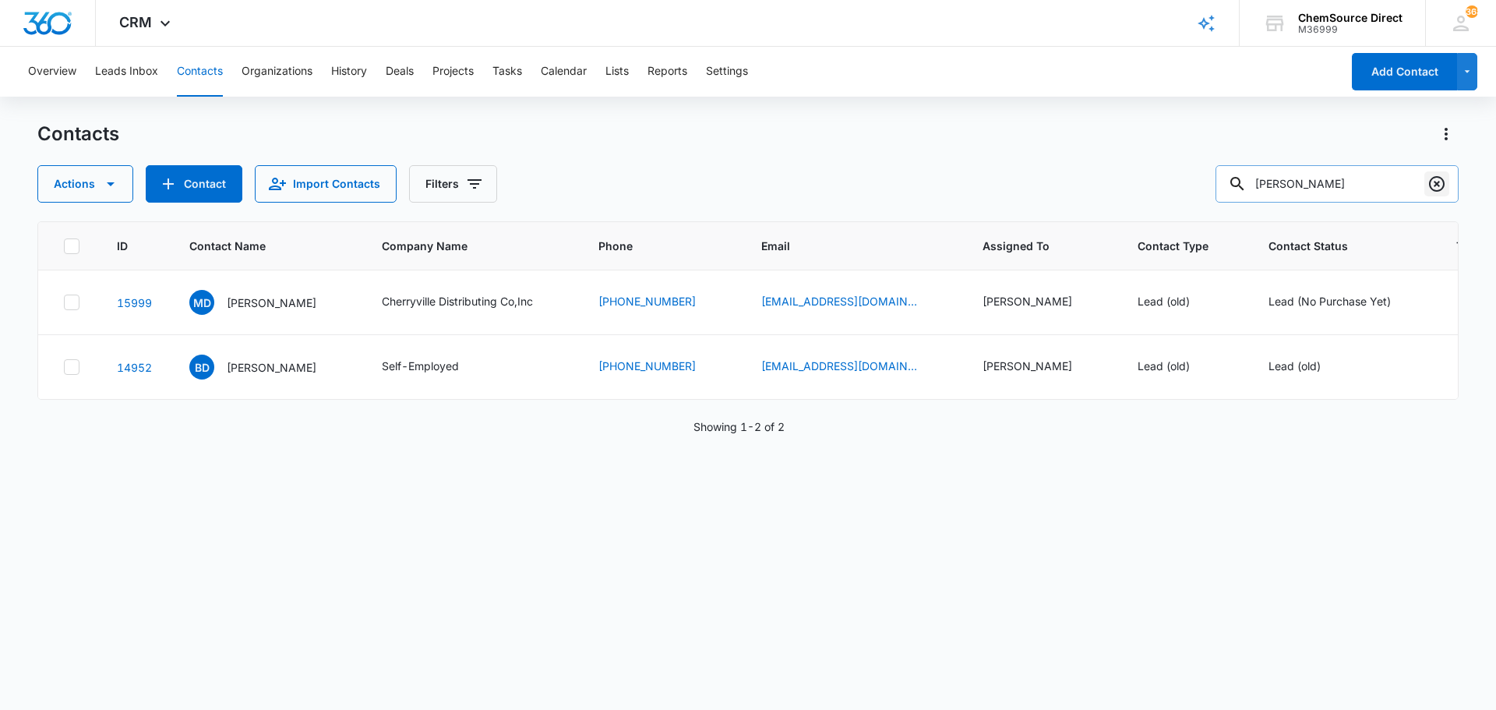
click at [1433, 185] on icon "Clear" at bounding box center [1436, 184] width 19 height 19
